Goal: Task Accomplishment & Management: Manage account settings

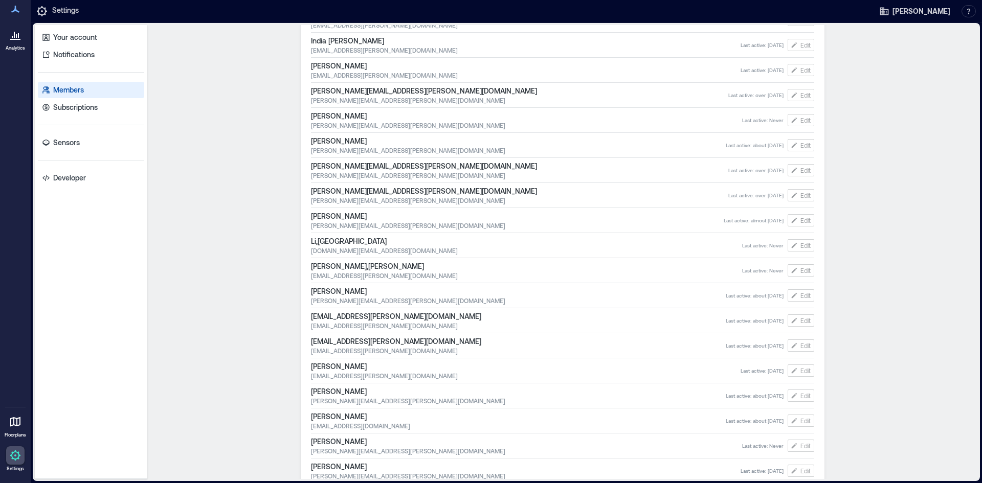
scroll to position [1287, 0]
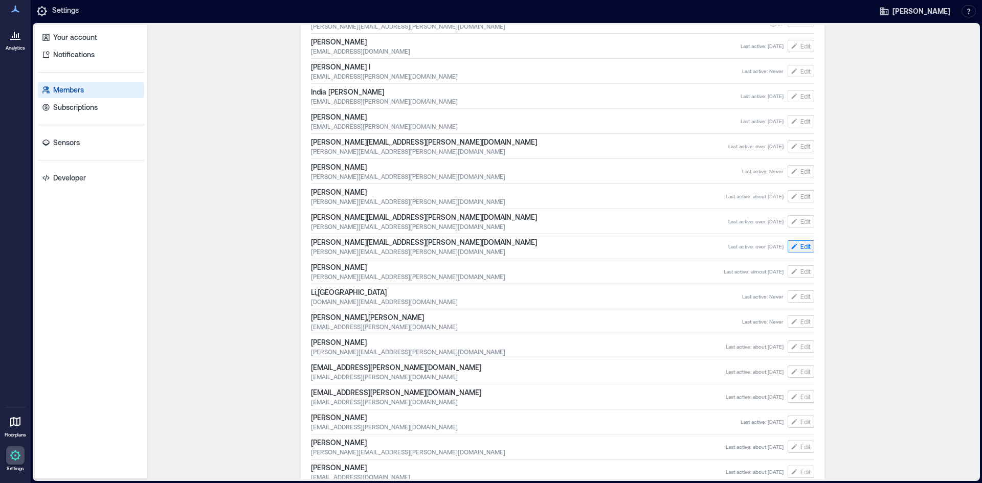
click at [806, 248] on span "Edit" at bounding box center [805, 246] width 10 height 8
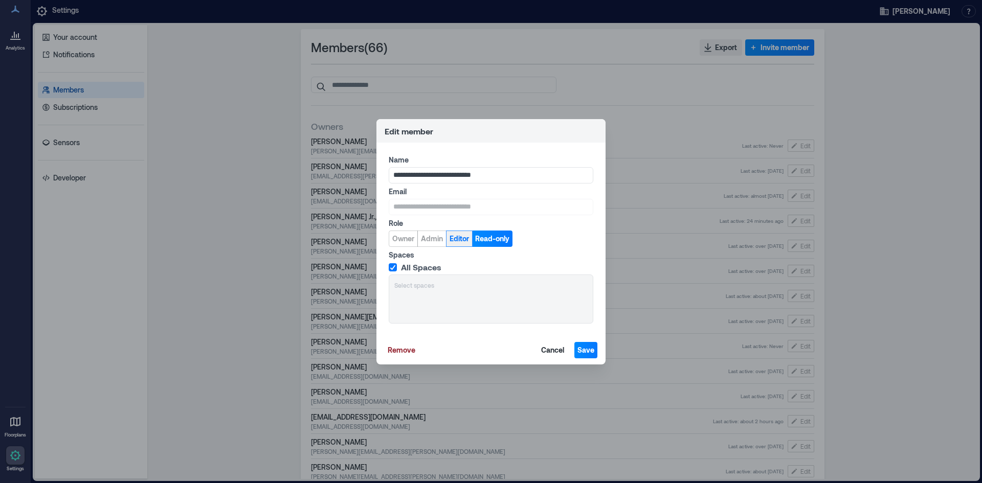
click at [463, 241] on span "Editor" at bounding box center [458, 239] width 19 height 10
click at [580, 347] on span "Save" at bounding box center [585, 350] width 17 height 10
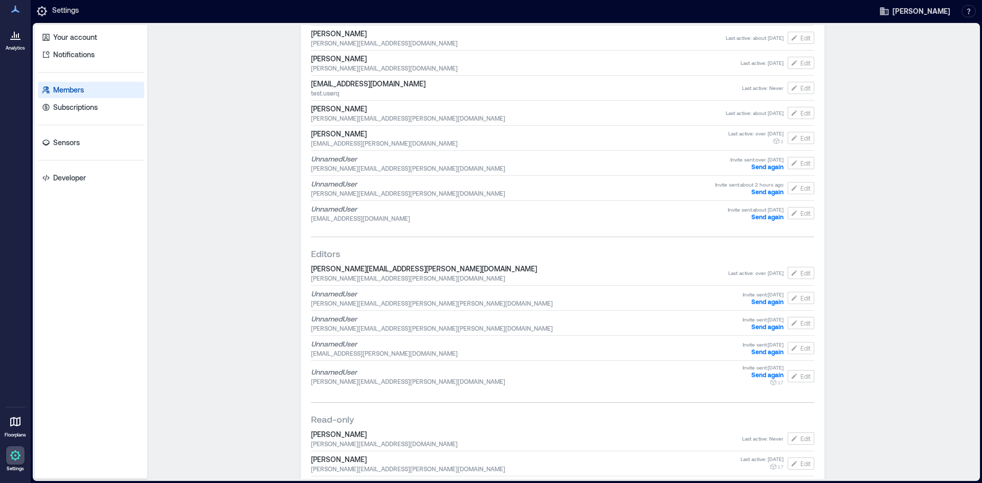
scroll to position [1074, 0]
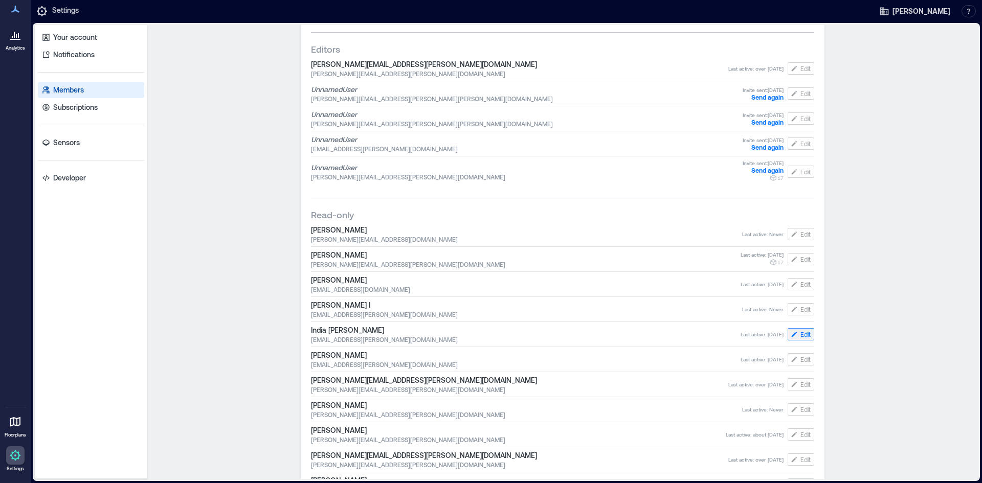
click at [790, 335] on icon "button" at bounding box center [794, 334] width 8 height 8
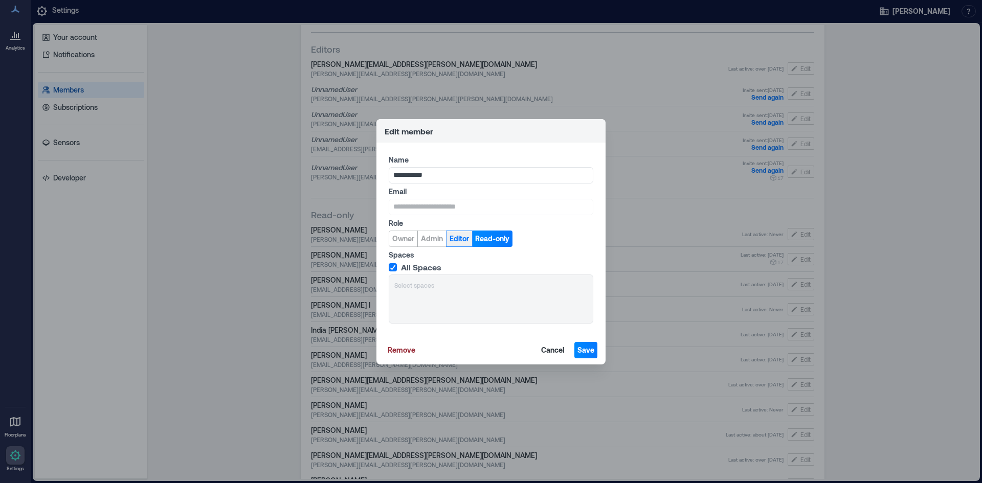
click at [450, 238] on span "Editor" at bounding box center [458, 239] width 19 height 10
click at [584, 351] on span "Save" at bounding box center [585, 350] width 17 height 10
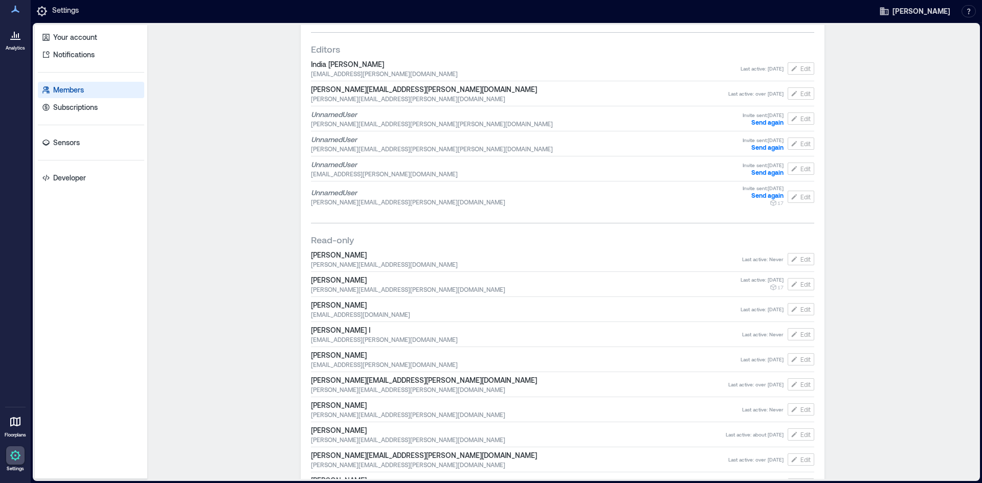
drag, startPoint x: 236, startPoint y: 321, endPoint x: 269, endPoint y: 326, distance: 33.0
click at [236, 321] on div "Members ( 66 ) Export Invite member Owners [PERSON_NAME] William [EMAIL_ADDRESS…" at bounding box center [562, 252] width 830 height 454
click at [806, 285] on span "Edit" at bounding box center [805, 284] width 10 height 8
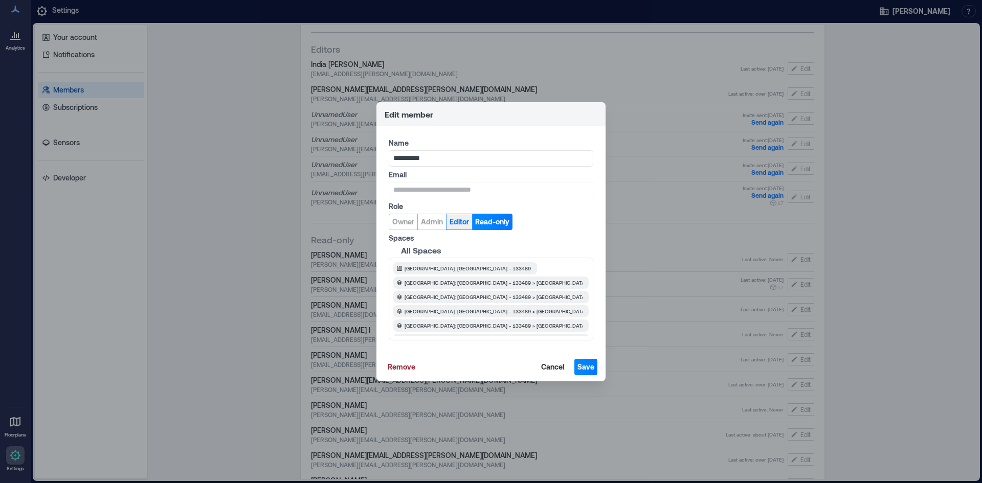
click at [462, 227] on button "Editor" at bounding box center [459, 222] width 27 height 16
click at [587, 373] on button "Save" at bounding box center [585, 367] width 23 height 16
